Goal: Transaction & Acquisition: Purchase product/service

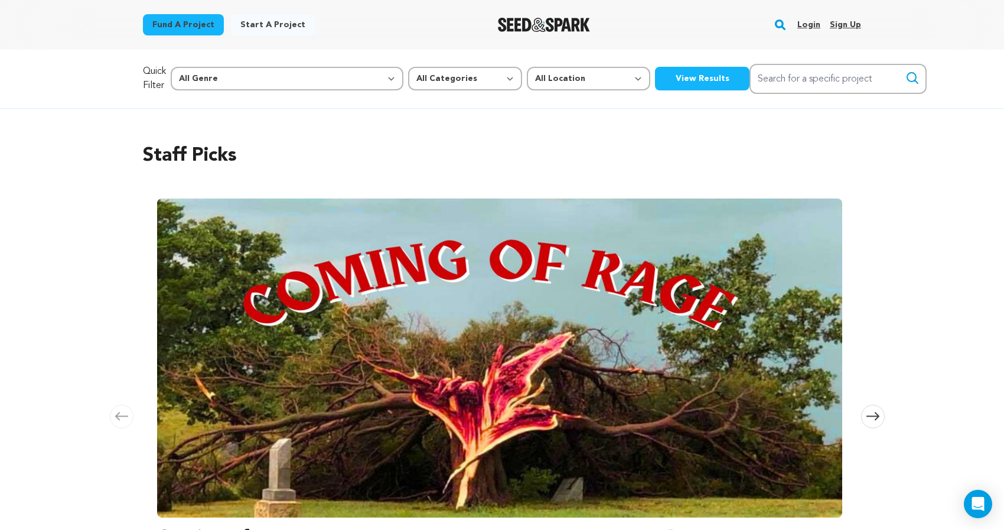
click at [811, 21] on link "Login" at bounding box center [808, 24] width 23 height 19
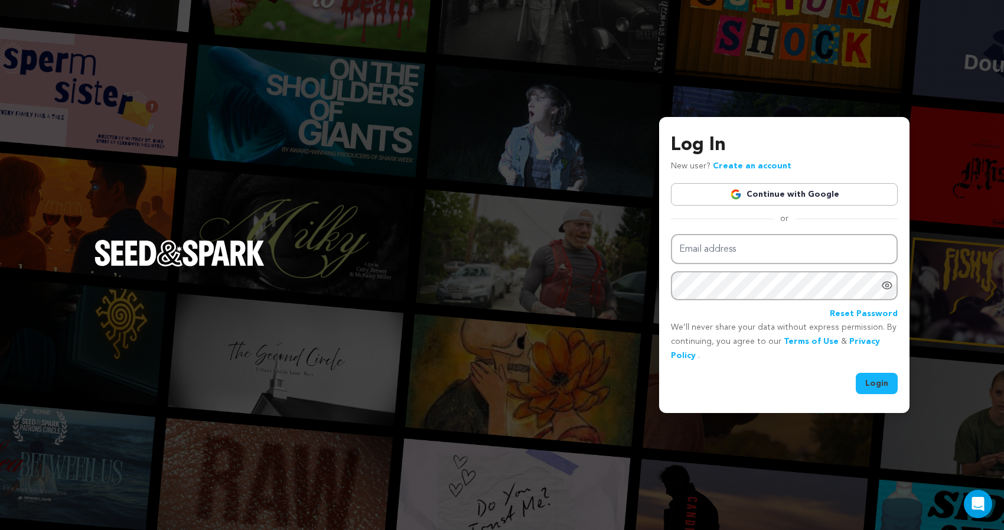
type input "humblebensla@gmail.com"
click at [877, 376] on button "Login" at bounding box center [877, 383] width 42 height 21
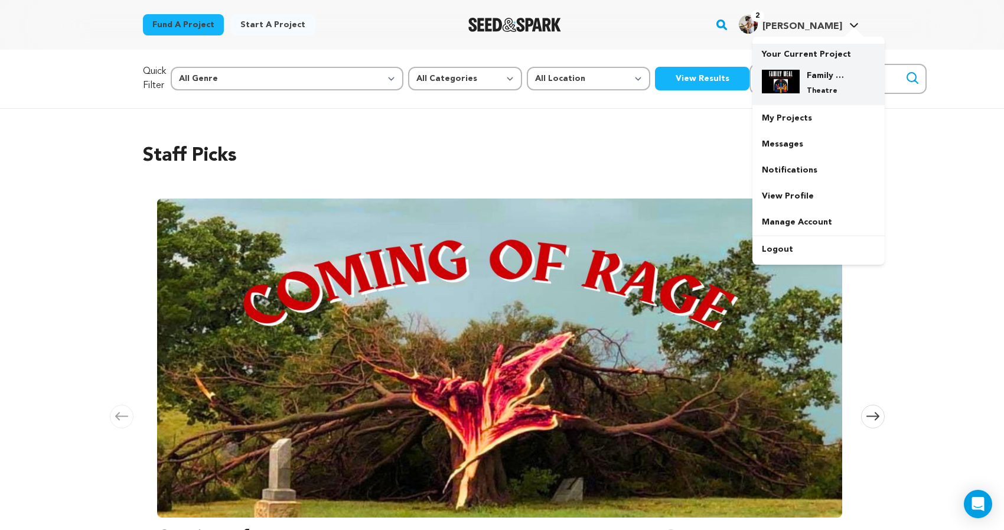
click at [801, 90] on div "Family Meal: An Immersive Dining Experience Theatre" at bounding box center [828, 83] width 57 height 26
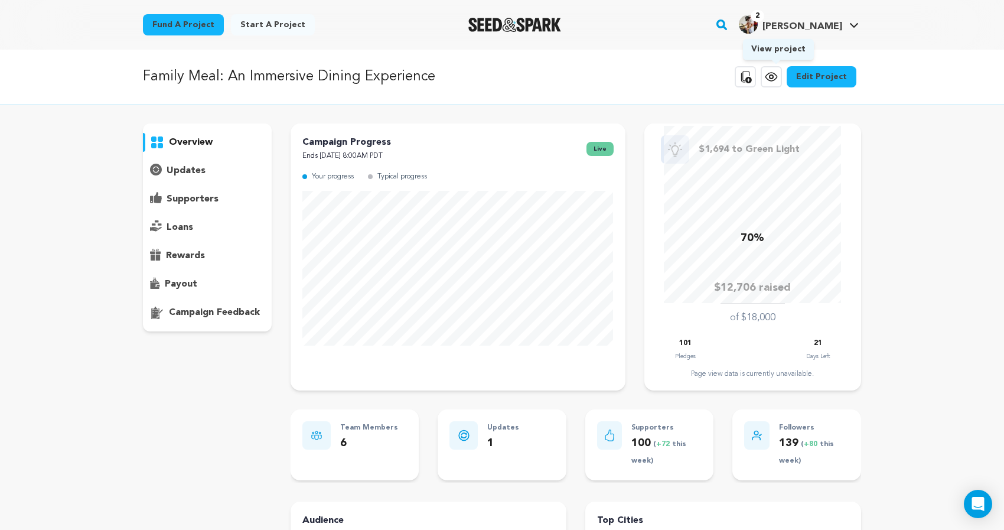
click at [773, 75] on icon at bounding box center [772, 77] width 4 height 4
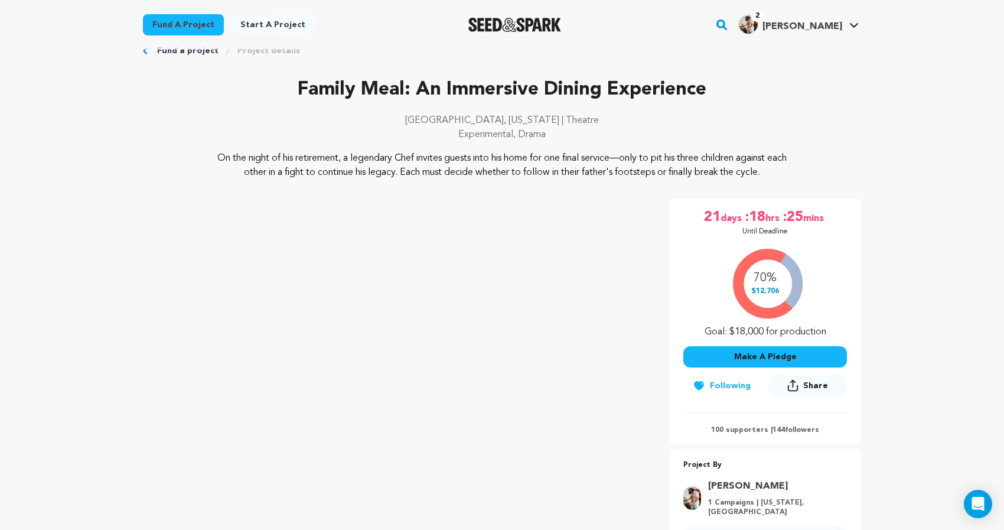
scroll to position [30, 0]
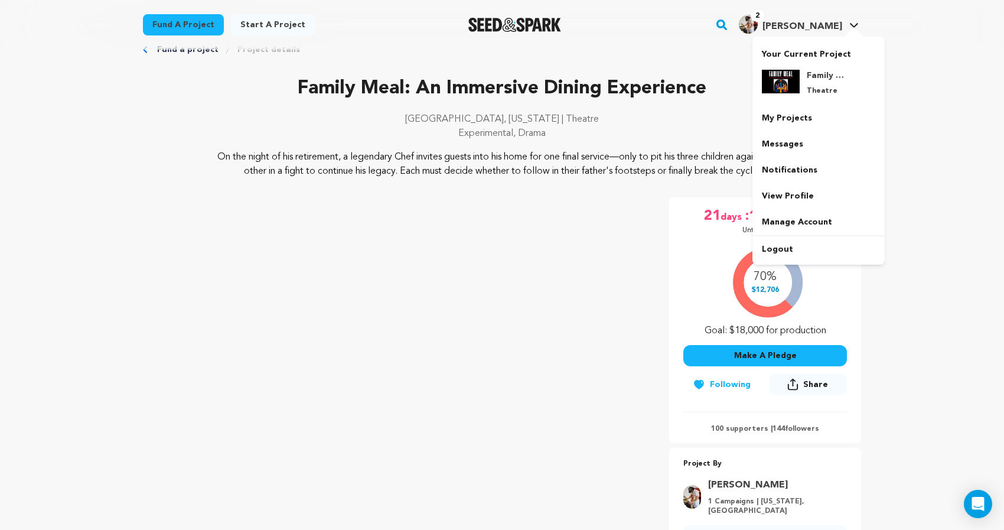
click at [815, 15] on div "2 Ben B." at bounding box center [790, 24] width 103 height 19
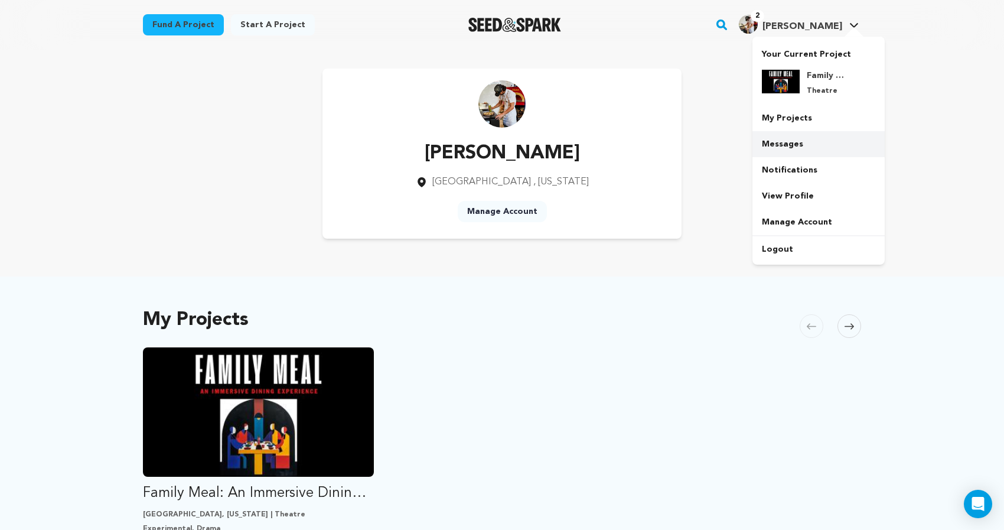
click at [791, 144] on link "Messages" at bounding box center [818, 144] width 132 height 26
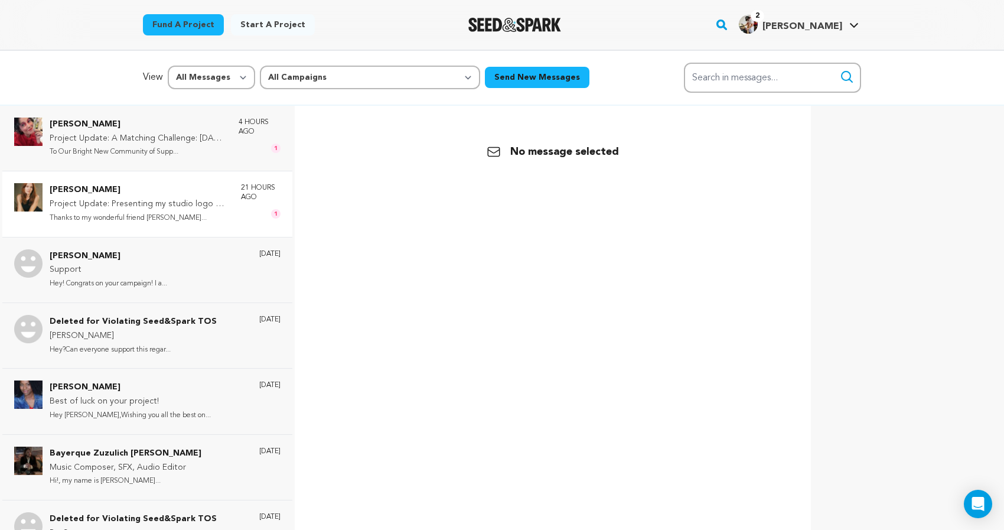
click at [168, 207] on p "Project Update: Presenting my studio logo & project updates!" at bounding box center [140, 204] width 180 height 14
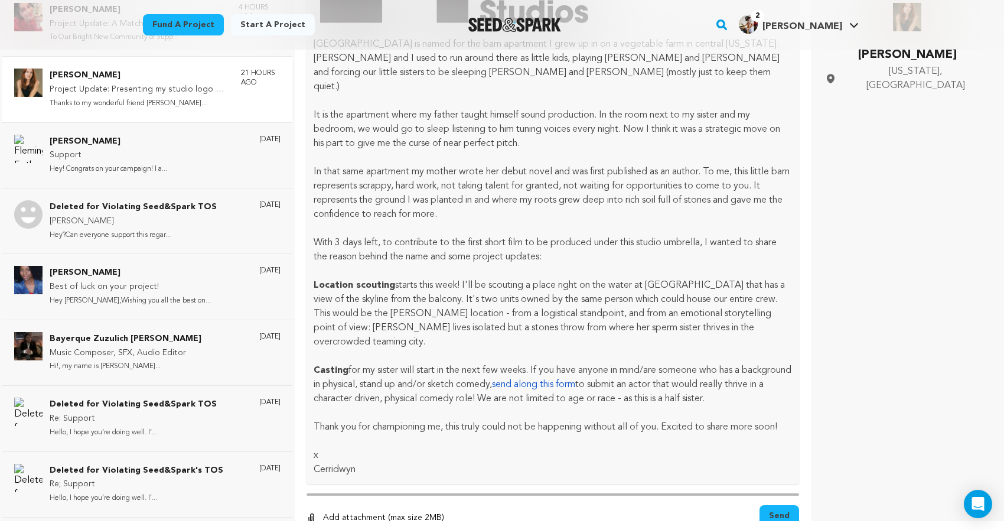
scroll to position [733, 0]
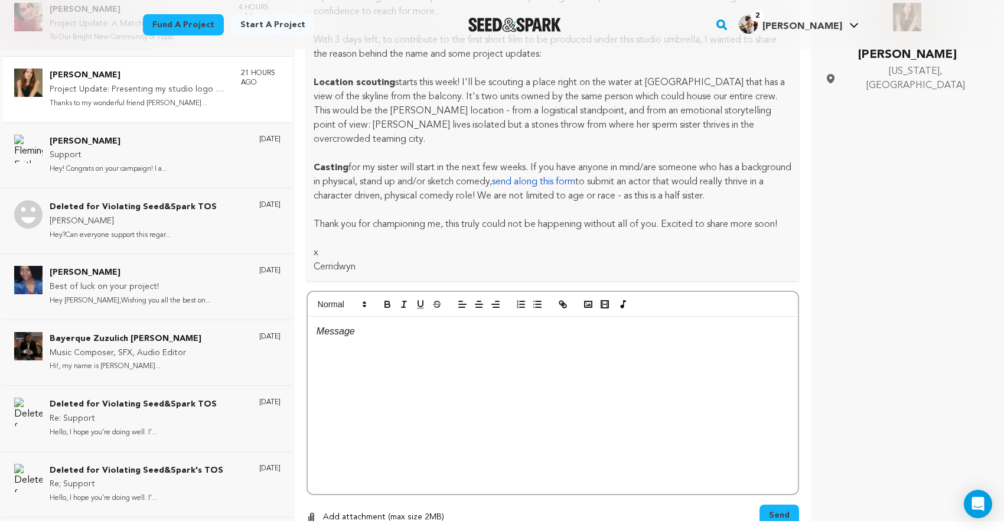
click at [171, 86] on p "Project Update: Presenting my studio logo & project updates!" at bounding box center [140, 90] width 180 height 14
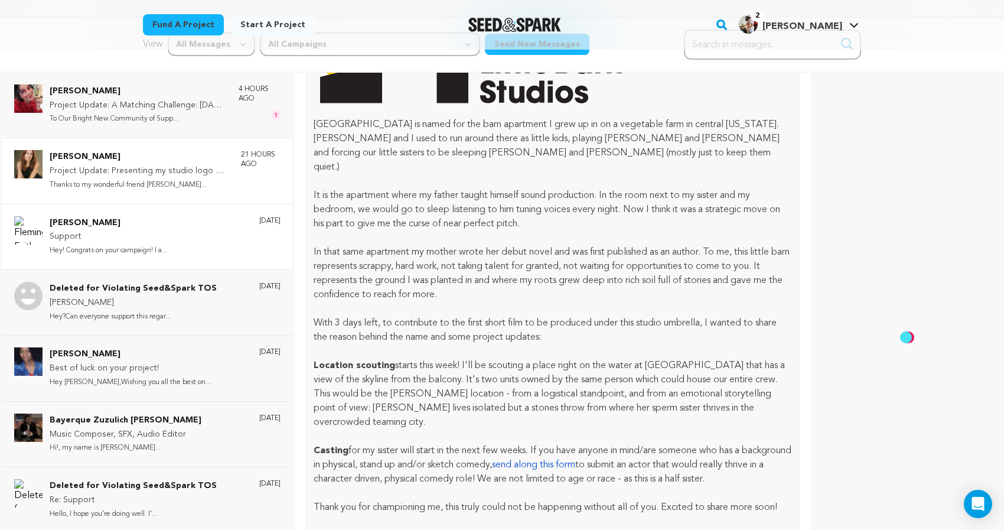
scroll to position [0, 0]
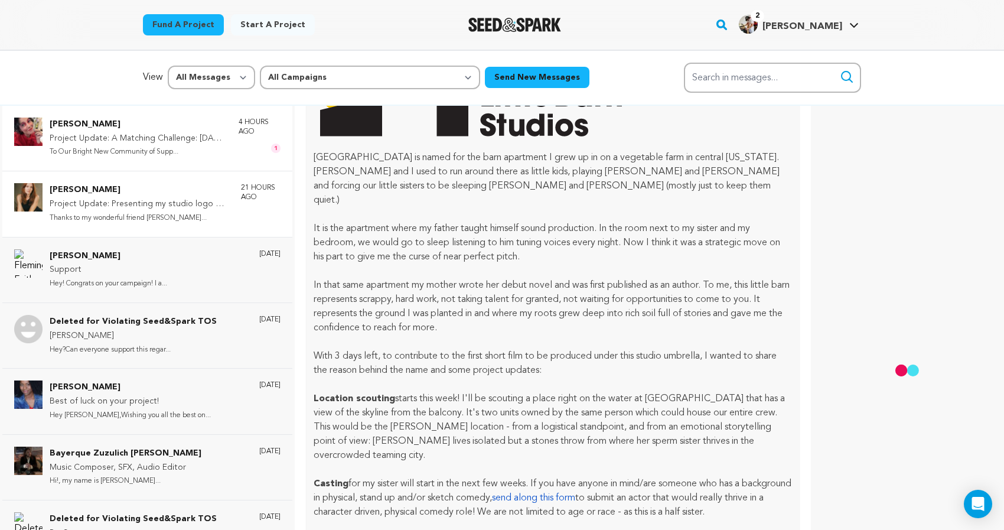
click at [185, 152] on p "To Our Bright New Community of Supp..." at bounding box center [138, 152] width 177 height 14
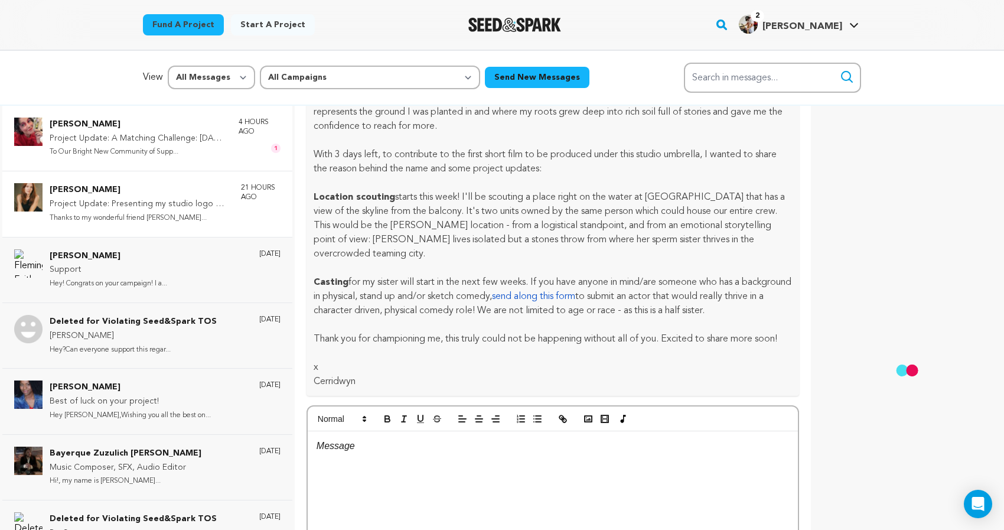
click at [133, 132] on p "Project Update: A Matching Challenge: TODAY August 20th" at bounding box center [138, 139] width 177 height 14
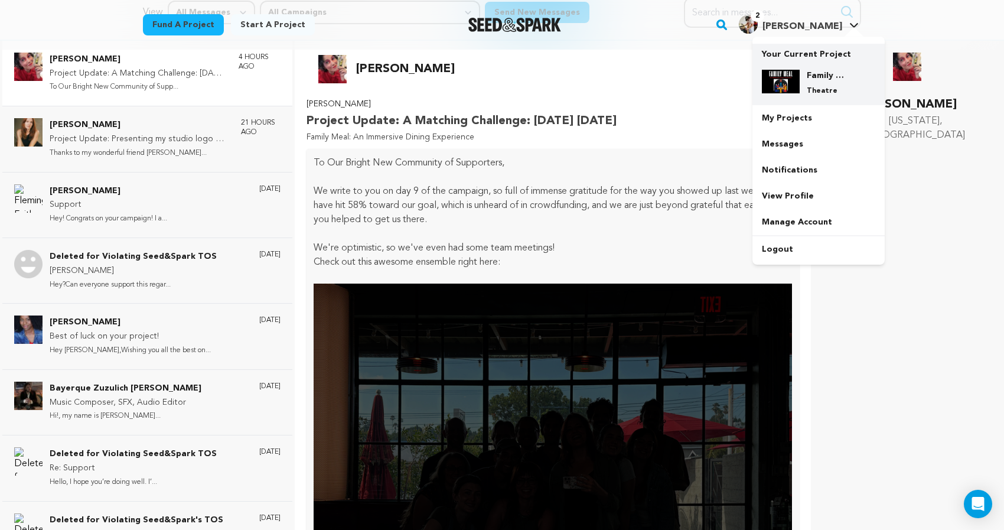
click at [795, 67] on div "Family Meal: An Immersive Dining Experience Theatre" at bounding box center [818, 82] width 113 height 45
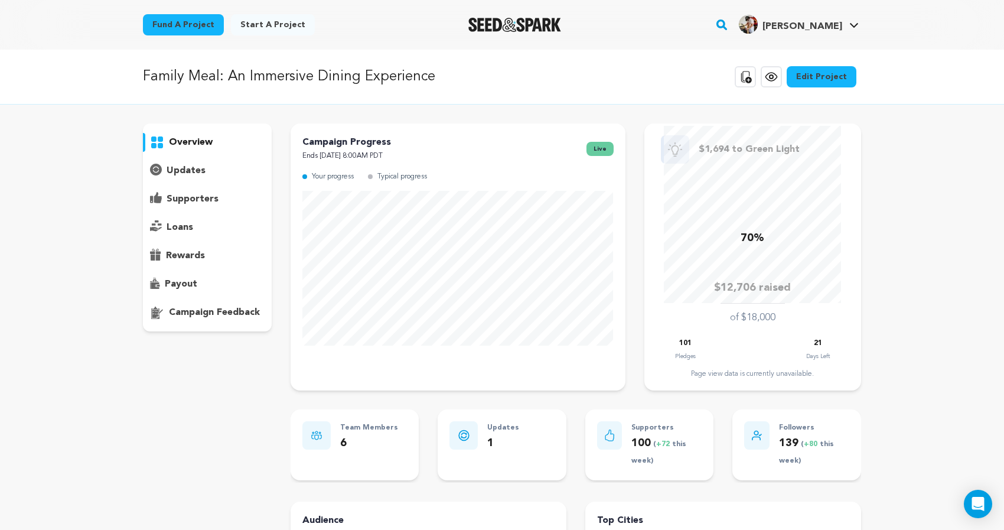
click at [774, 82] on icon at bounding box center [771, 77] width 14 height 14
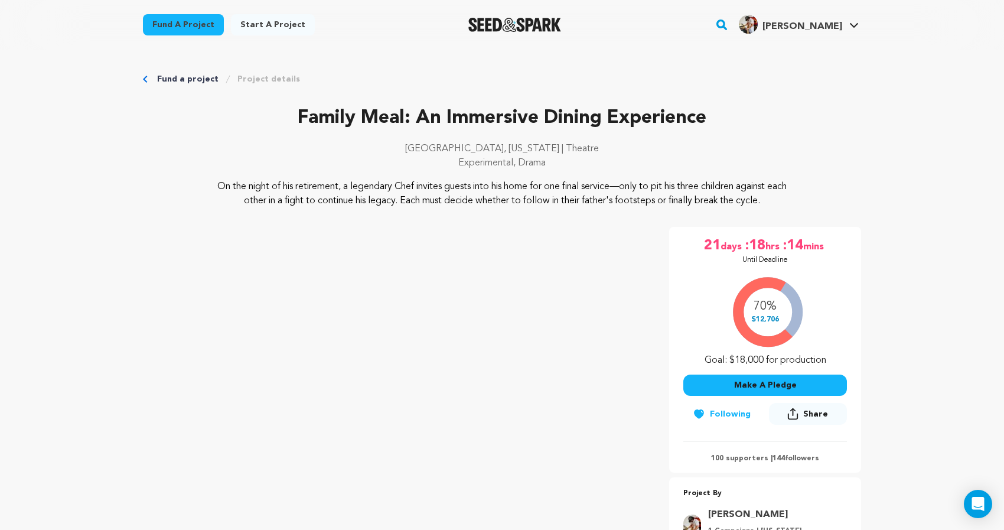
click at [179, 30] on link "Fund a project" at bounding box center [183, 24] width 81 height 21
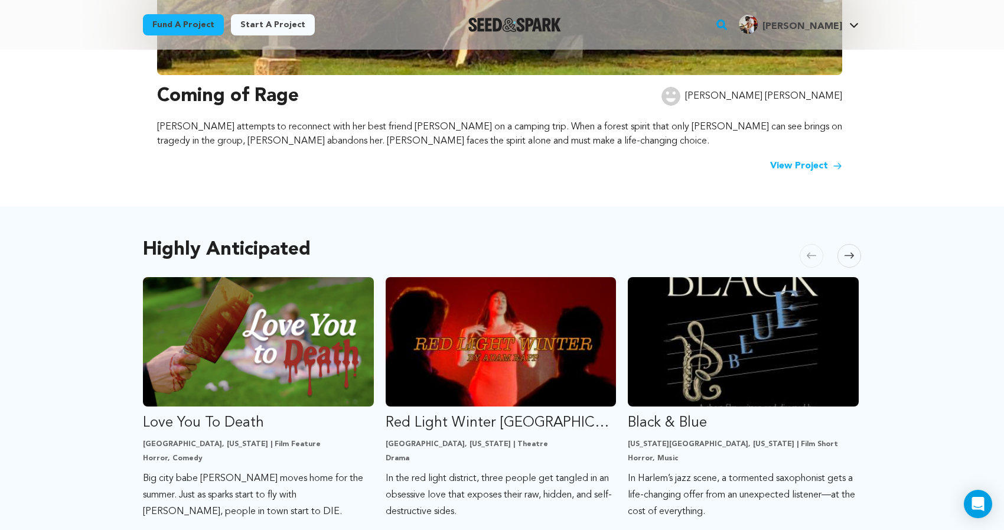
scroll to position [457, 0]
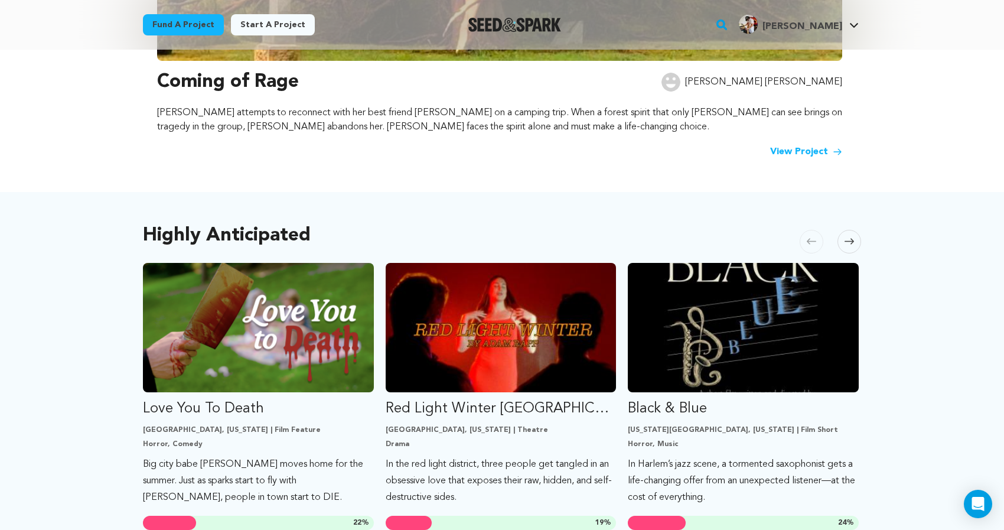
click at [845, 245] on icon at bounding box center [849, 241] width 9 height 9
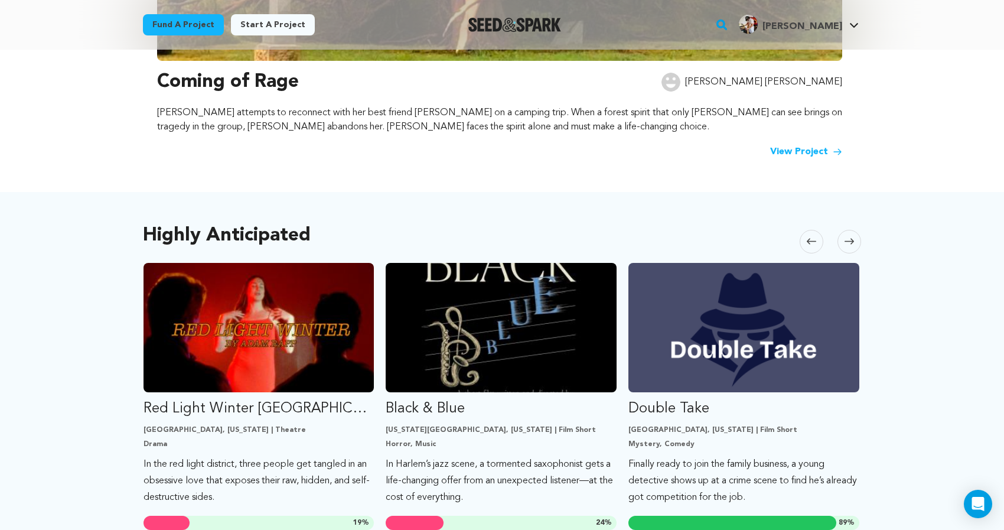
click at [845, 245] on icon at bounding box center [849, 241] width 9 height 9
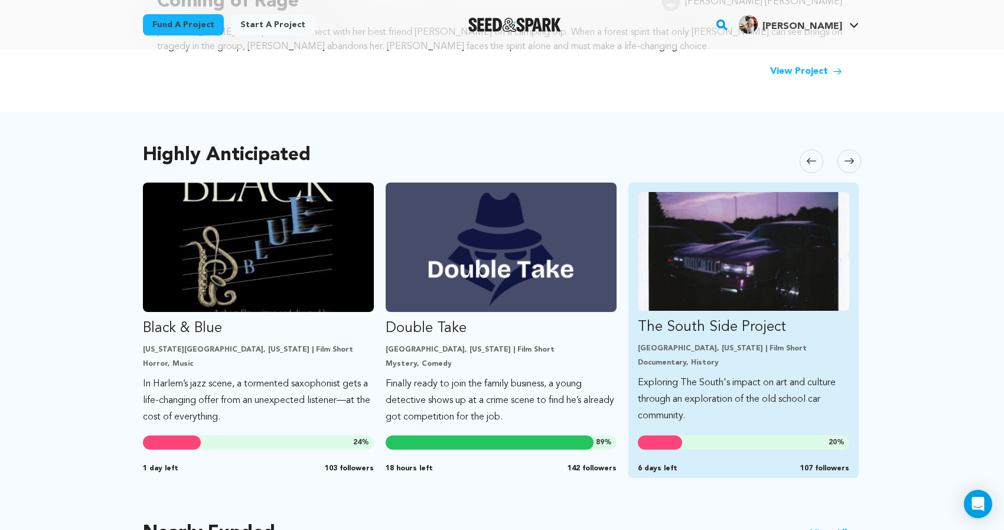
scroll to position [536, 0]
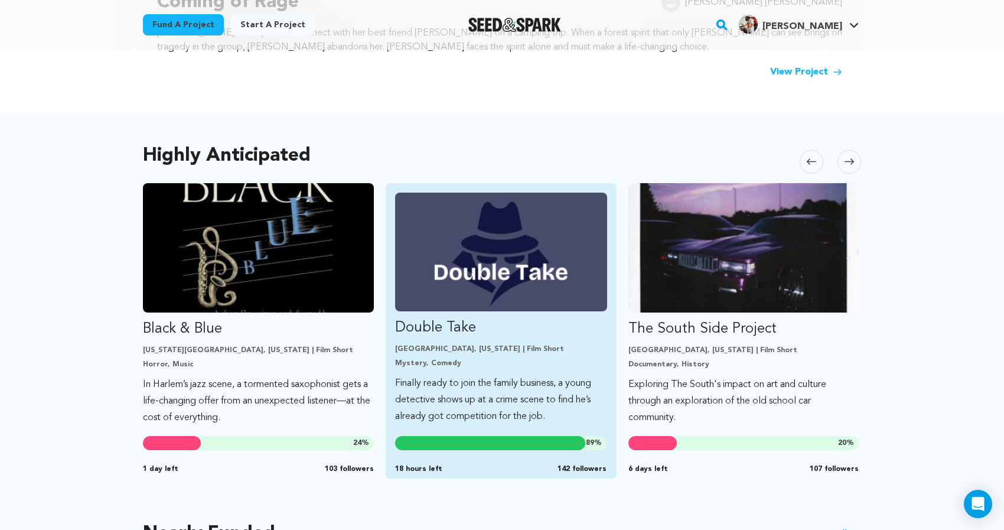
click at [532, 275] on img "Fund Double Take" at bounding box center [501, 252] width 212 height 119
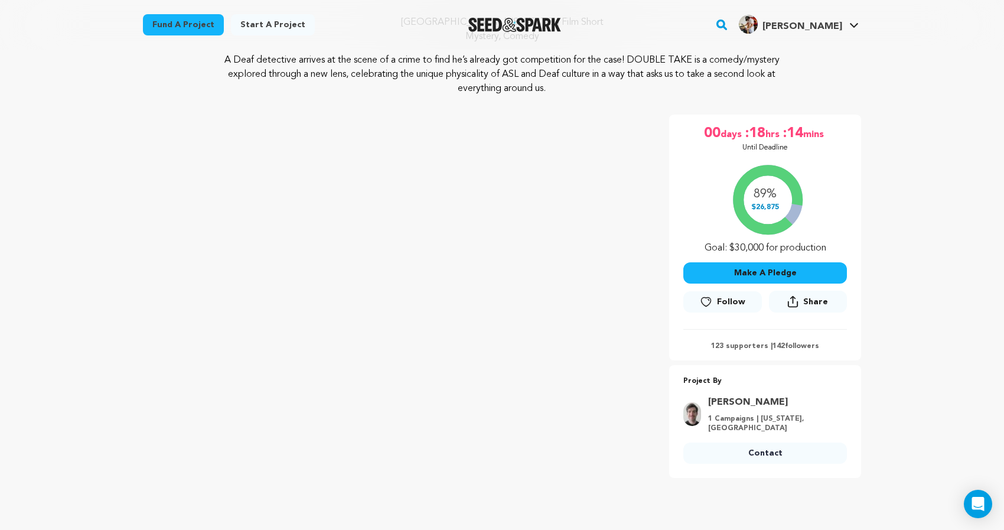
scroll to position [124, 0]
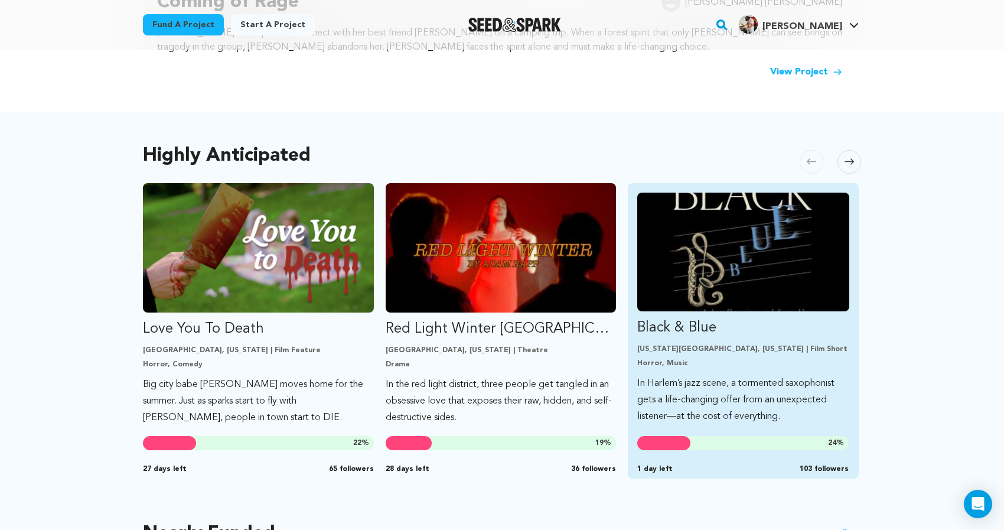
scroll to position [535, 0]
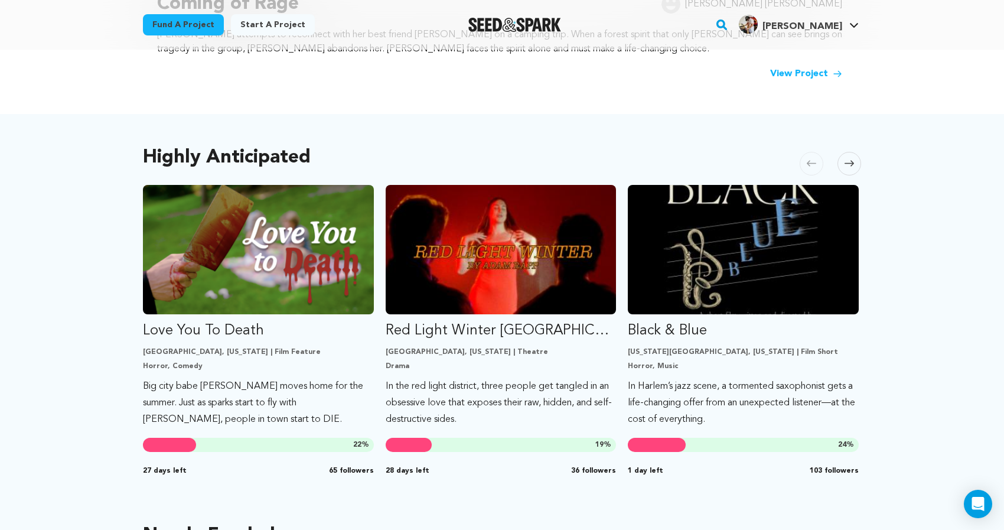
click at [851, 163] on icon at bounding box center [849, 164] width 9 height 6
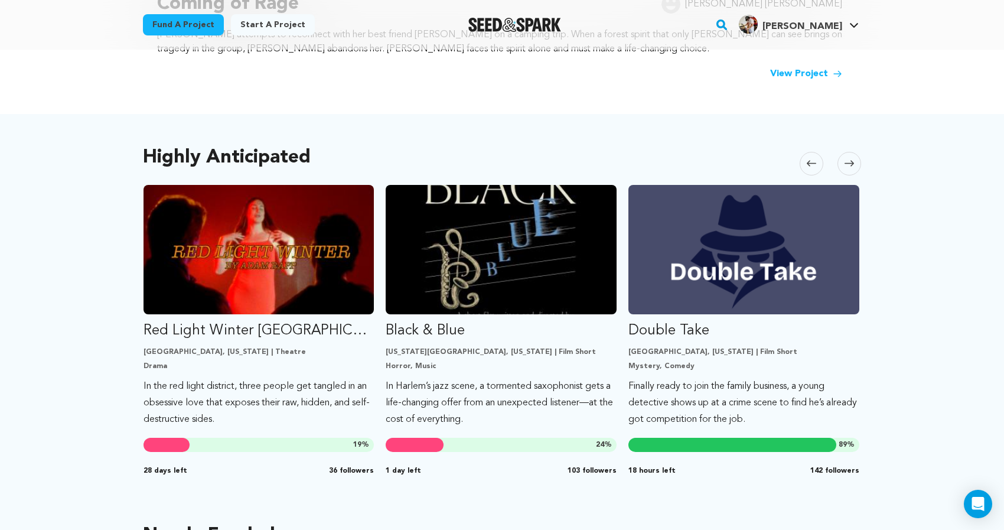
click at [851, 163] on icon at bounding box center [849, 164] width 9 height 6
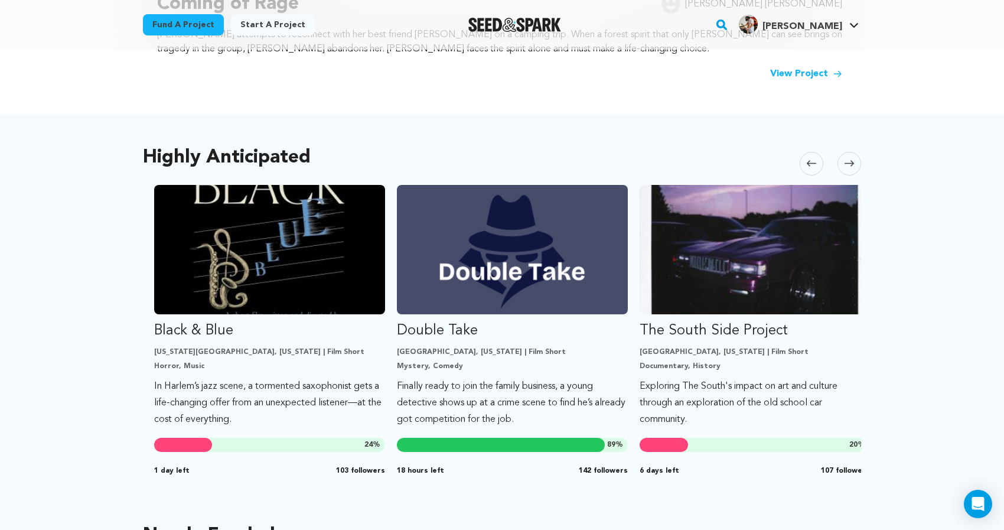
scroll to position [0, 485]
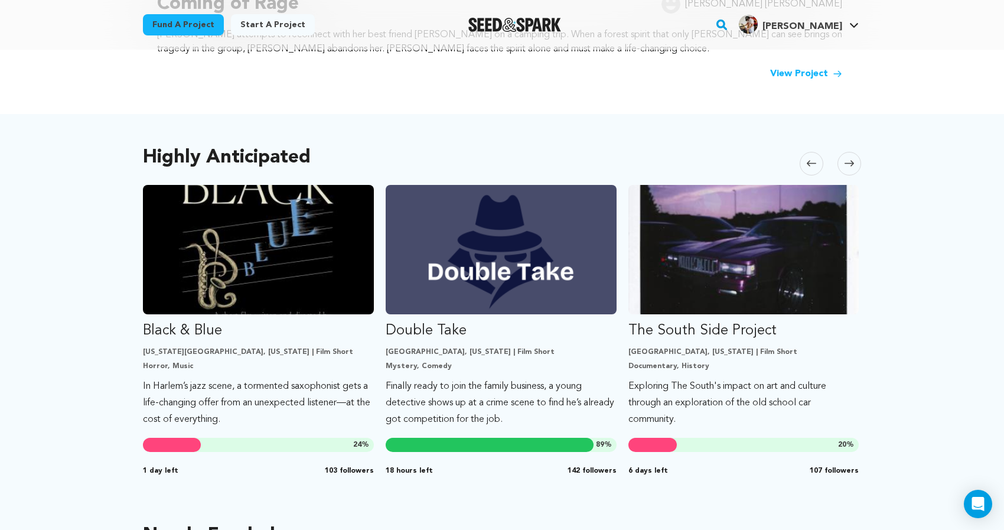
click at [812, 162] on icon at bounding box center [811, 163] width 9 height 9
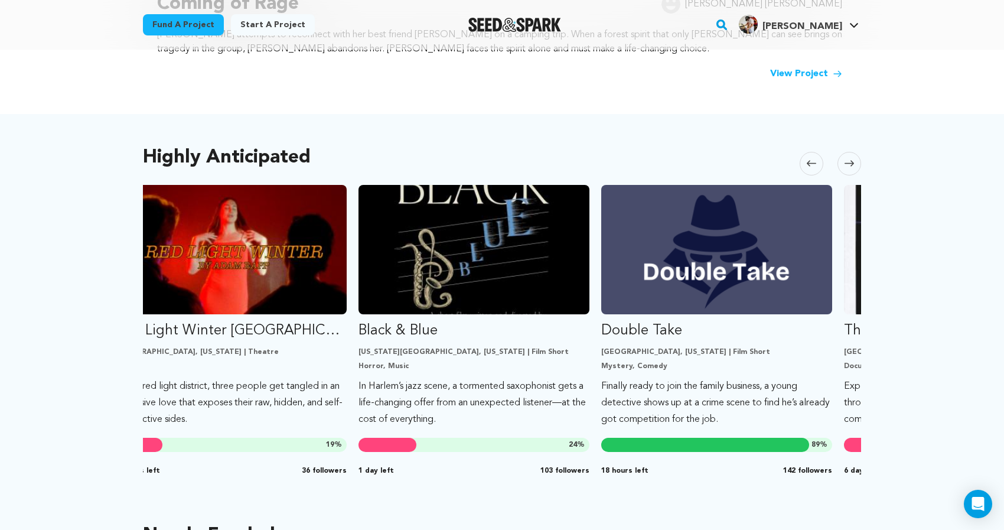
scroll to position [0, 242]
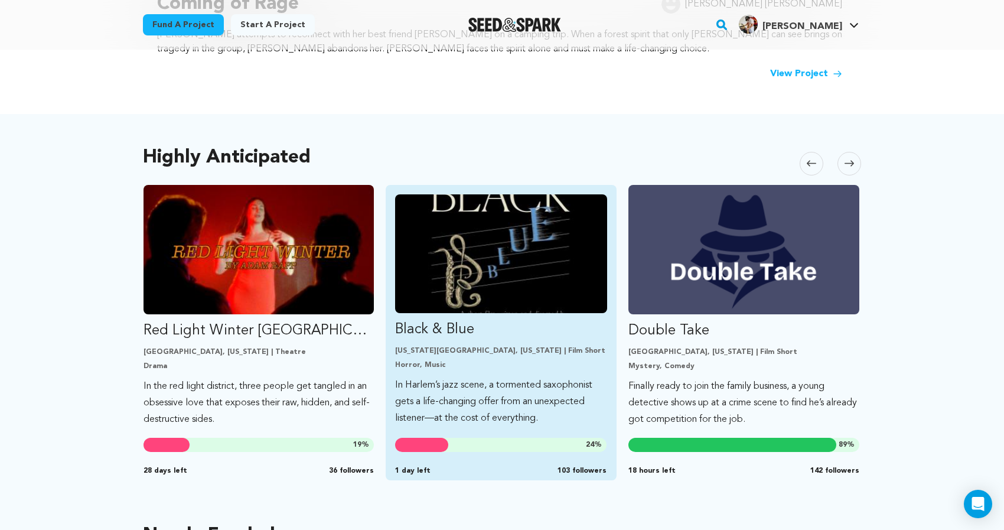
click at [560, 240] on img "Fund Black &amp; Blue" at bounding box center [501, 253] width 212 height 119
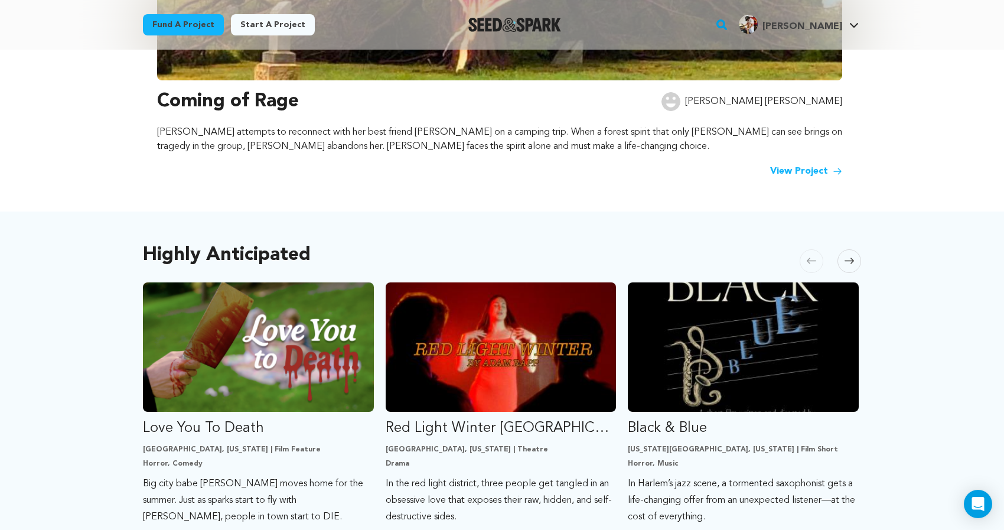
scroll to position [650, 0]
